Goal: Check status

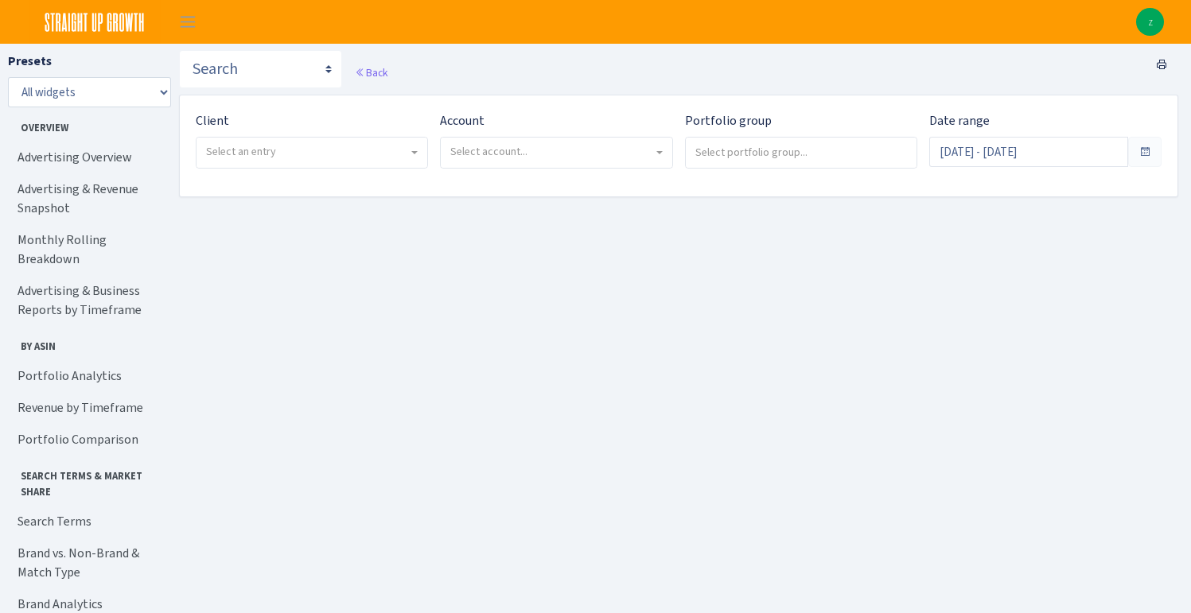
click at [257, 154] on span "Select an entry" at bounding box center [241, 151] width 70 height 15
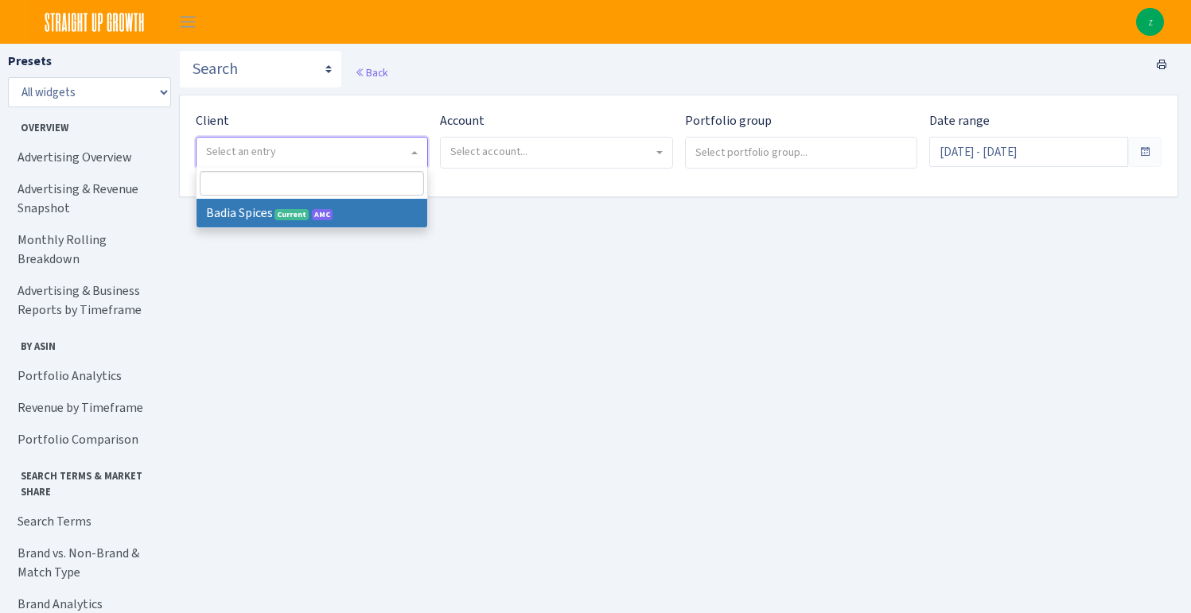
select select "444"
select select
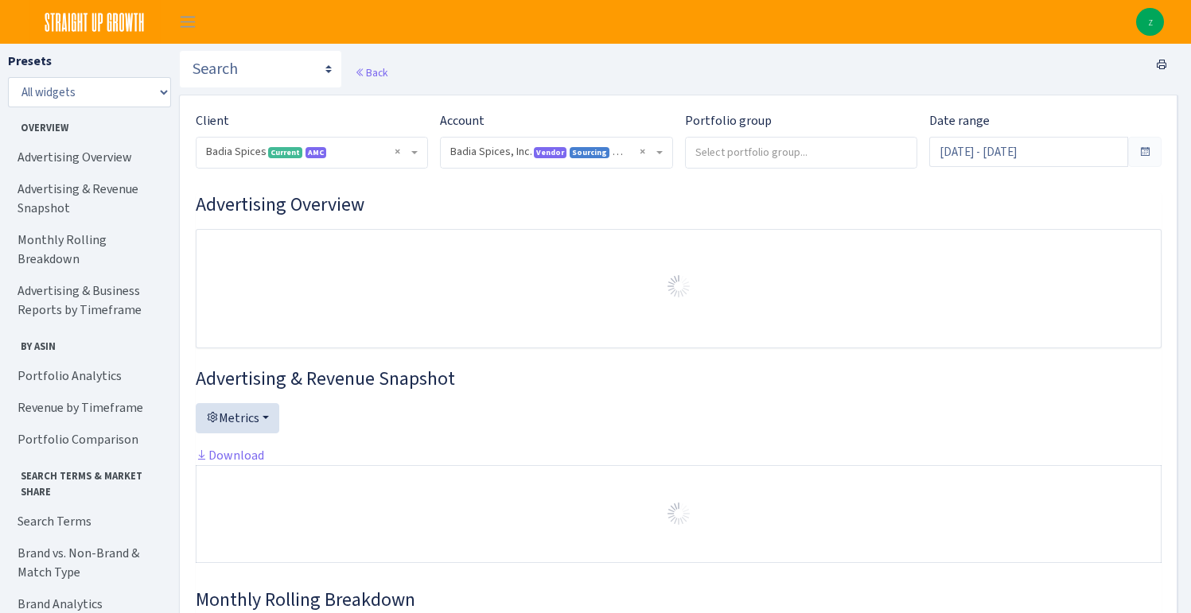
select select "2762984522817418"
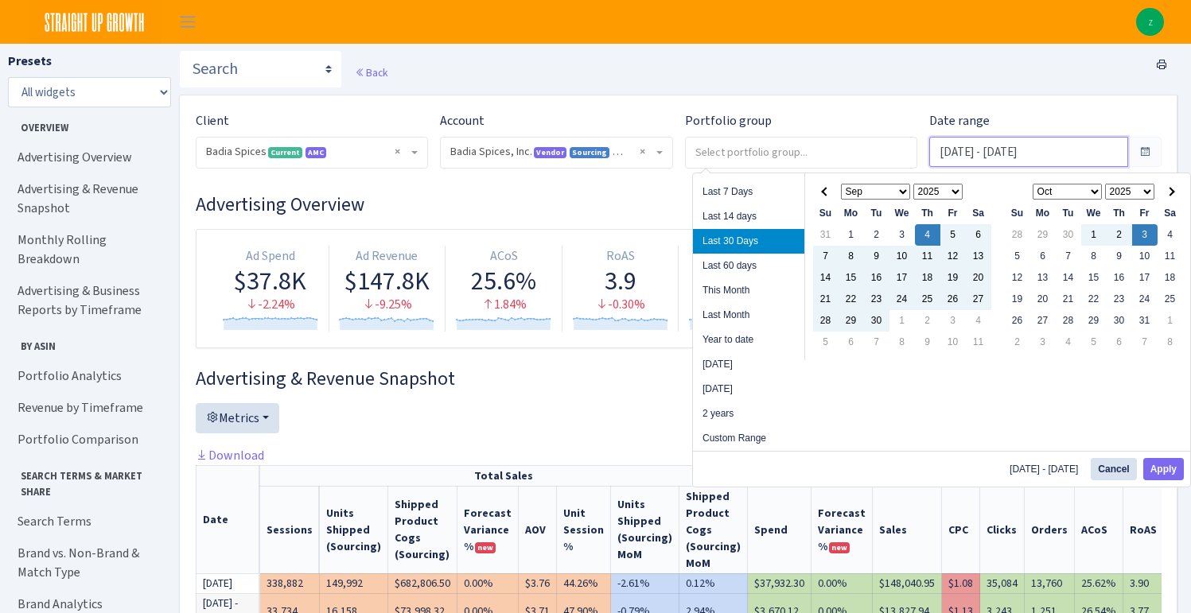
click at [986, 156] on input "[DATE] - [DATE]" at bounding box center [1028, 152] width 199 height 30
click at [748, 308] on li "Last Month" at bounding box center [748, 315] width 111 height 25
type input "[DATE] - [DATE]"
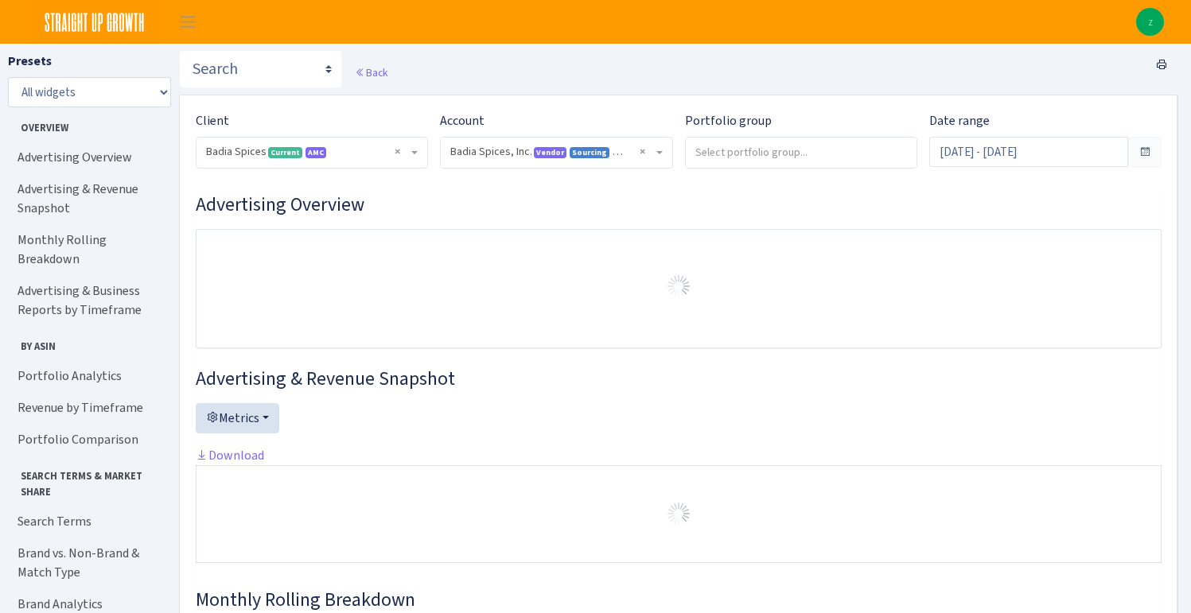
select select "2762984522817418"
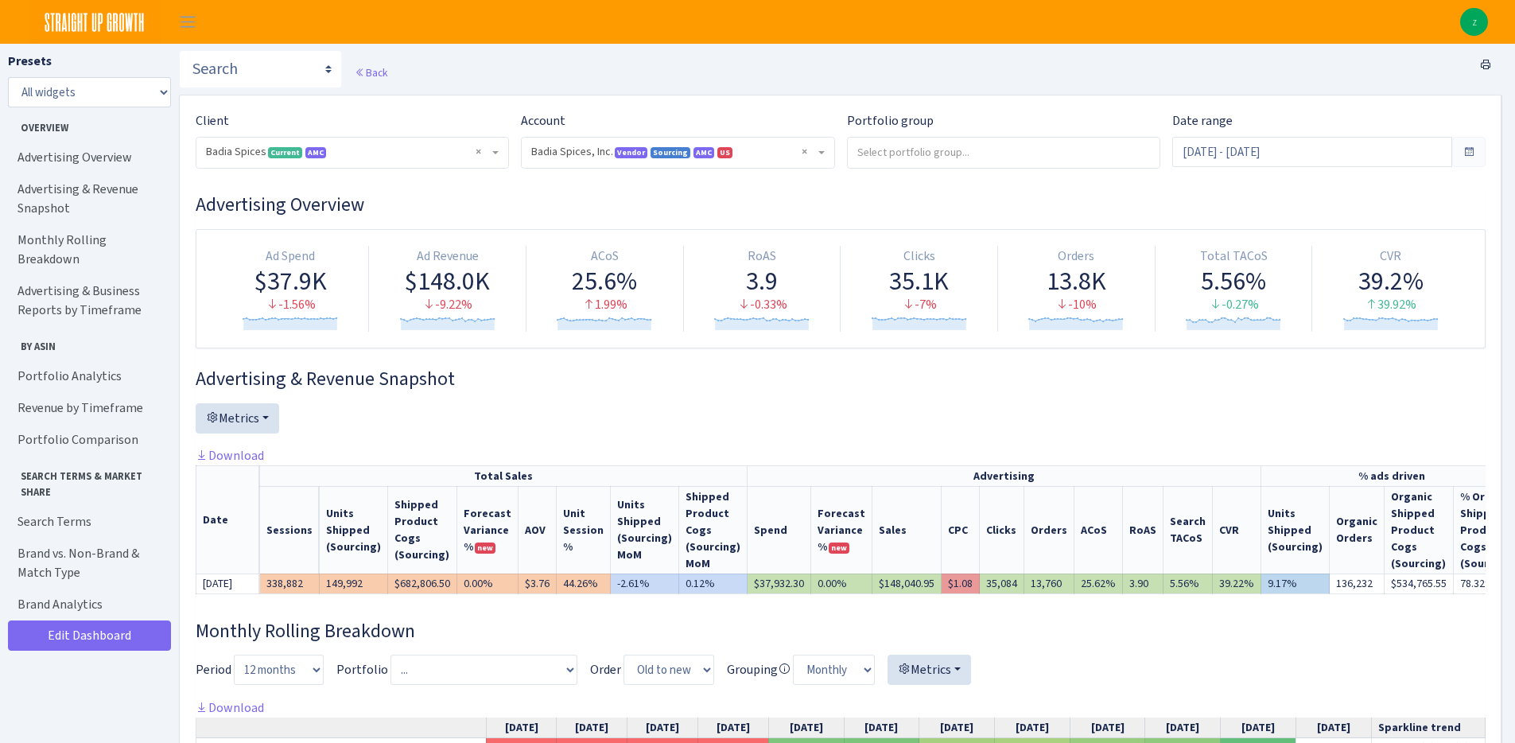
click at [857, 392] on div "Advertising & Revenue Snapshot Metrics Sessions Units Shipped (Sourcing) Shippe…" at bounding box center [841, 486] width 1290 height 239
click at [1190, 322] on tr "Ad Spend $37.9K -1.56% Created with Highstock 6.2.0 Ad Revenue $148.0K -9.22% C…" at bounding box center [840, 289] width 1257 height 86
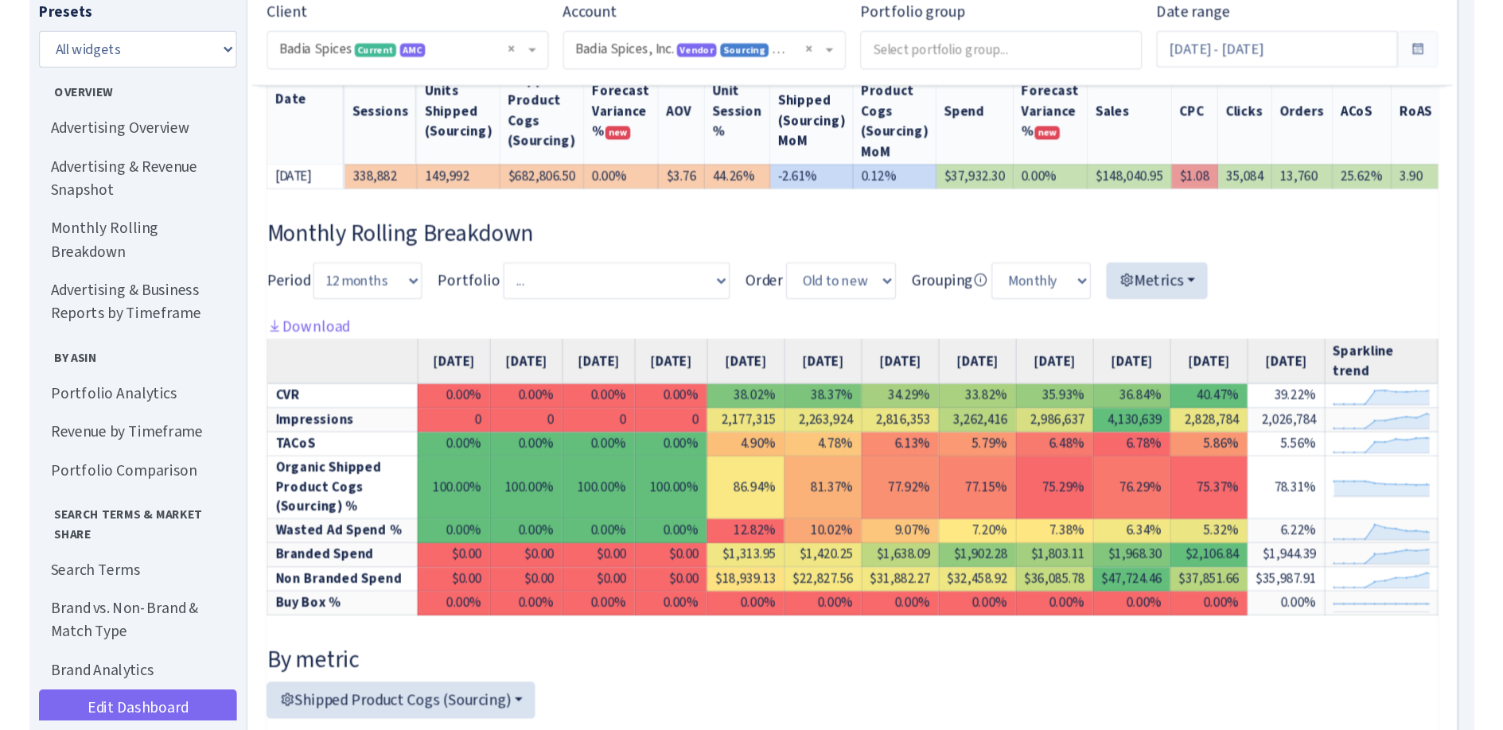
scroll to position [456, 0]
